Goal: Task Accomplishment & Management: Manage account settings

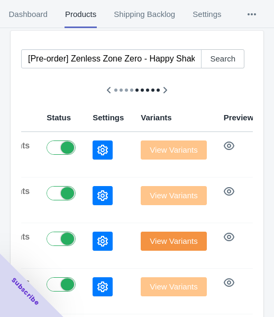
scroll to position [106, 0]
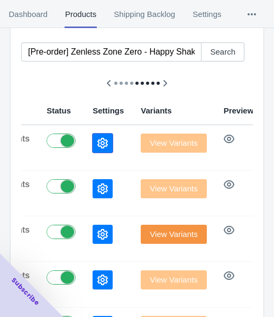
click at [97, 139] on icon "button" at bounding box center [102, 143] width 11 height 11
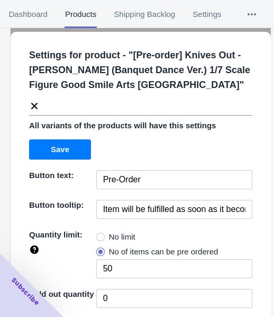
click at [102, 234] on label "No limit" at bounding box center [115, 236] width 39 height 15
click at [100, 234] on input "No limit" at bounding box center [99, 234] width 1 height 1
radio input "true"
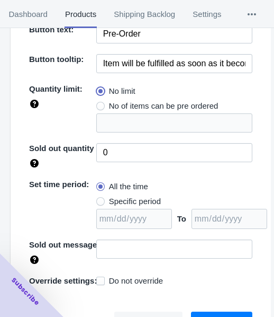
scroll to position [154, 0]
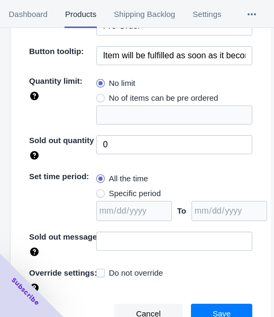
click at [127, 195] on span "Specific period" at bounding box center [135, 193] width 52 height 11
click at [100, 191] on input "Specific period" at bounding box center [99, 191] width 1 height 1
radio input "true"
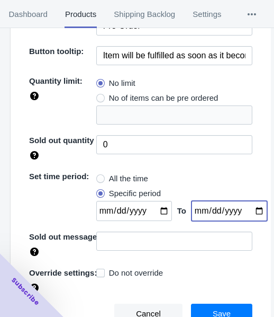
click at [249, 210] on input "date" at bounding box center [230, 211] width 76 height 20
click at [248, 208] on input "[DATE]" at bounding box center [230, 211] width 76 height 20
type input "[DATE]"
click at [156, 210] on input "date" at bounding box center [134, 211] width 76 height 20
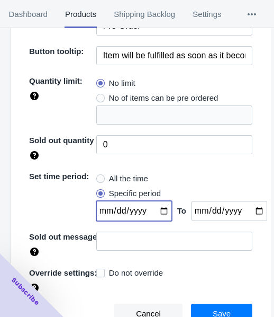
type input "[DATE]"
click at [197, 305] on button "Save" at bounding box center [221, 313] width 61 height 20
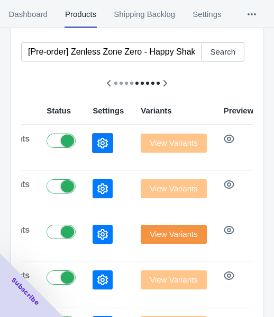
click at [93, 148] on button "button" at bounding box center [103, 142] width 20 height 19
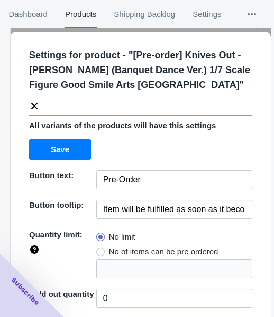
click at [36, 103] on icon at bounding box center [34, 106] width 6 height 6
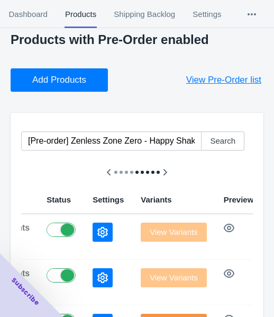
scroll to position [0, 0]
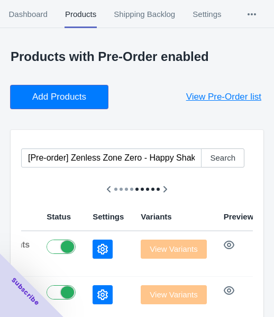
click at [72, 104] on button "Add Products" at bounding box center [59, 96] width 97 height 23
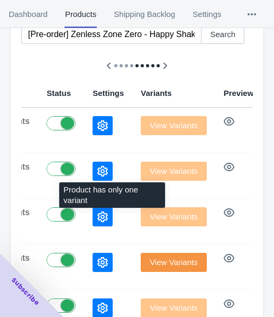
scroll to position [159, 0]
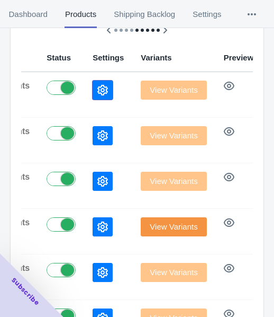
click at [97, 86] on icon "button" at bounding box center [102, 90] width 11 height 11
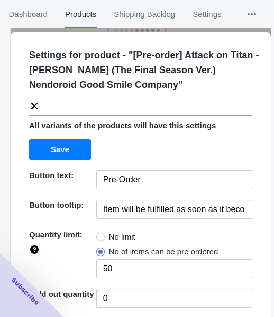
click at [112, 236] on span "No limit" at bounding box center [122, 236] width 26 height 11
click at [100, 234] on input "No limit" at bounding box center [99, 234] width 1 height 1
radio input "true"
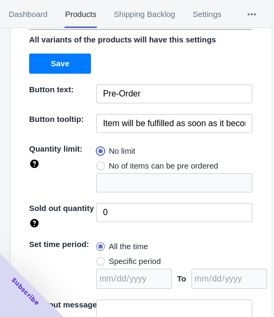
scroll to position [154, 0]
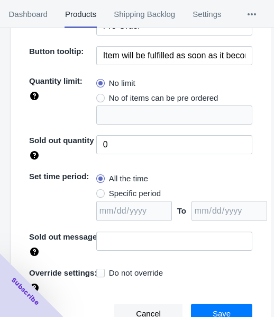
click at [142, 191] on span "Specific period" at bounding box center [135, 193] width 52 height 11
click at [100, 191] on input "Specific period" at bounding box center [99, 191] width 1 height 1
radio input "true"
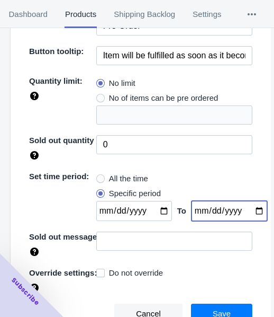
click at [243, 210] on input "date" at bounding box center [230, 211] width 76 height 20
type input "[DATE]"
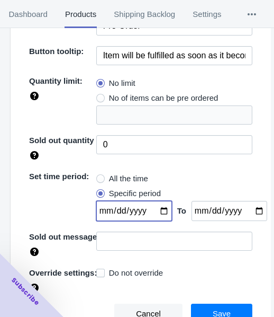
click at [157, 209] on input "date" at bounding box center [134, 211] width 76 height 20
type input "[DATE]"
click at [197, 304] on button "Save" at bounding box center [221, 313] width 61 height 20
